Goal: Transaction & Acquisition: Download file/media

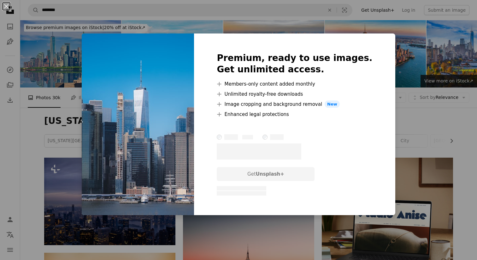
scroll to position [233, 0]
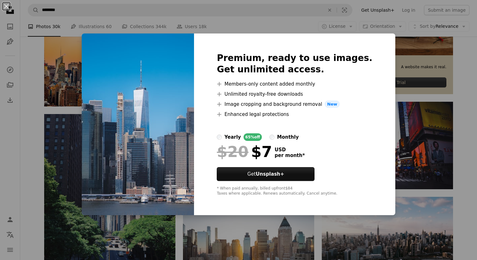
click at [166, 125] on img at bounding box center [138, 124] width 112 height 182
click at [67, 74] on div "An X shape Premium, ready to use images. Get unlimited access. A plus sign Memb…" at bounding box center [238, 130] width 477 height 260
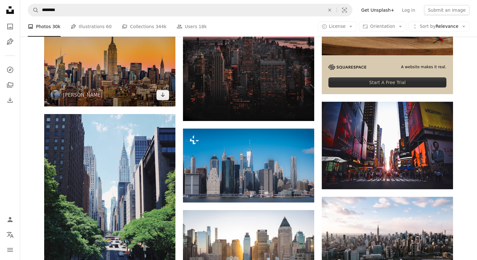
click at [88, 75] on img at bounding box center [109, 62] width 131 height 87
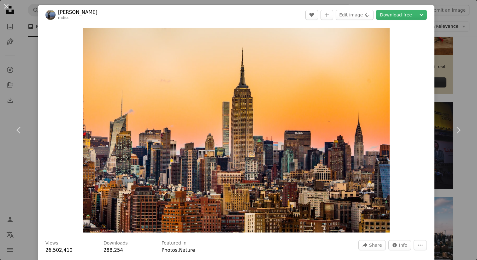
click at [27, 85] on div "An X shape Chevron left Chevron right [PERSON_NAME] mdisc A heart A plus sign E…" at bounding box center [238, 130] width 477 height 260
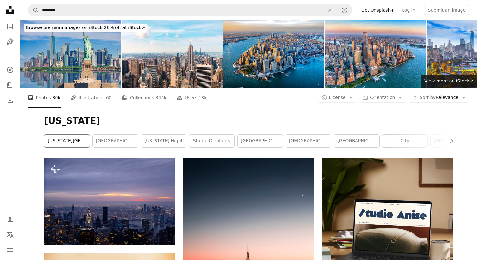
click at [72, 138] on link "[US_STATE][GEOGRAPHIC_DATA]" at bounding box center [66, 140] width 45 height 13
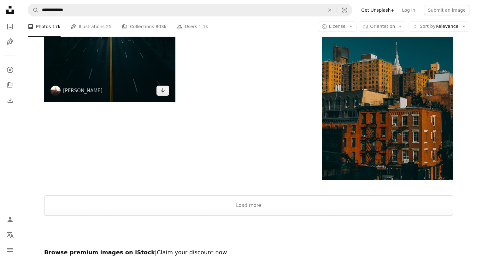
scroll to position [1001, 0]
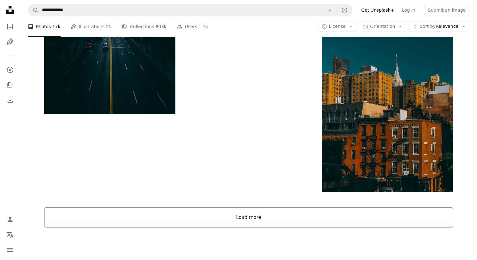
click at [247, 218] on button "Load more" at bounding box center [248, 217] width 409 height 20
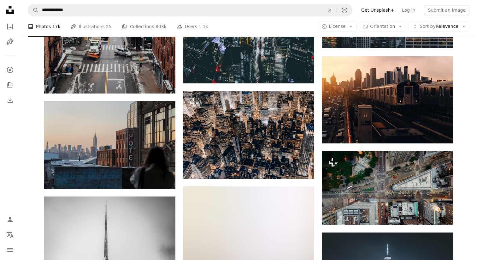
scroll to position [10750, 0]
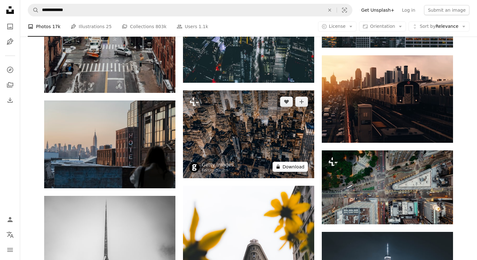
click at [287, 167] on button "A lock Download" at bounding box center [289, 166] width 35 height 10
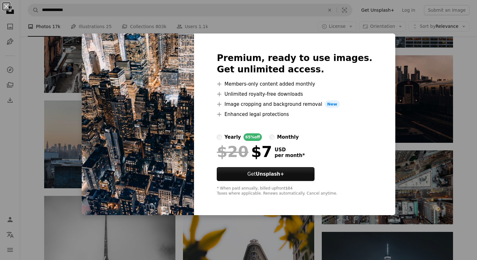
click at [73, 108] on div "An X shape Premium, ready to use images. Get unlimited access. A plus sign Memb…" at bounding box center [238, 130] width 477 height 260
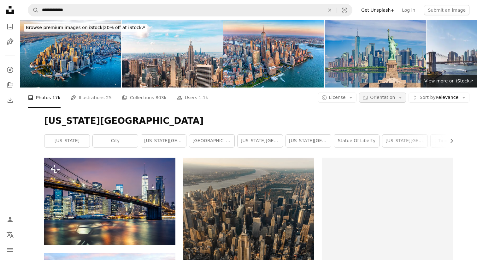
click at [398, 96] on button "Aspect ratio Orientation Arrow down" at bounding box center [382, 97] width 47 height 10
click at [386, 133] on span "Landscape" at bounding box center [394, 136] width 38 height 6
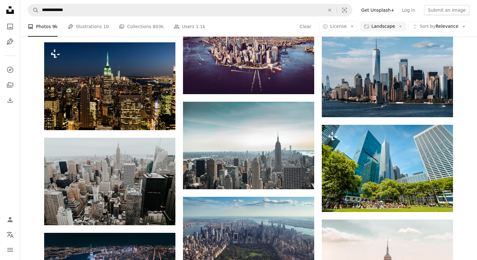
scroll to position [435, 0]
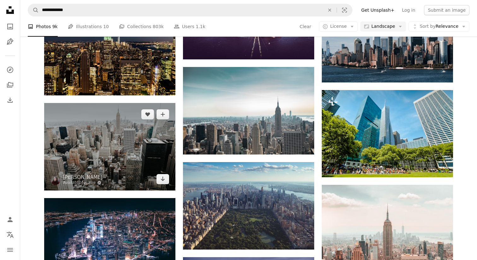
click at [127, 178] on img at bounding box center [109, 146] width 131 height 87
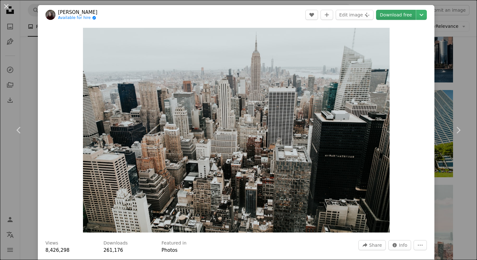
click at [407, 16] on link "Download free" at bounding box center [396, 15] width 40 height 10
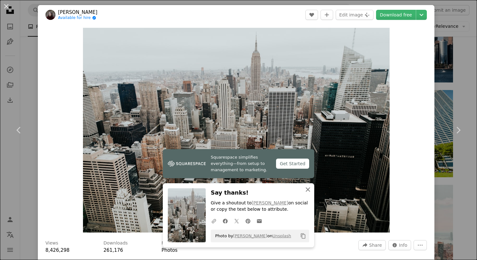
click at [307, 189] on icon "button" at bounding box center [308, 189] width 4 height 4
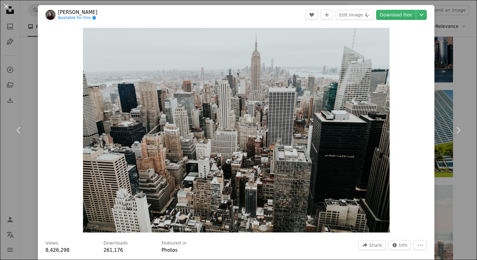
click at [34, 79] on div "An X shape Chevron left Chevron right [PERSON_NAME] Available for hire A checkm…" at bounding box center [238, 130] width 477 height 260
